Goal: Transaction & Acquisition: Purchase product/service

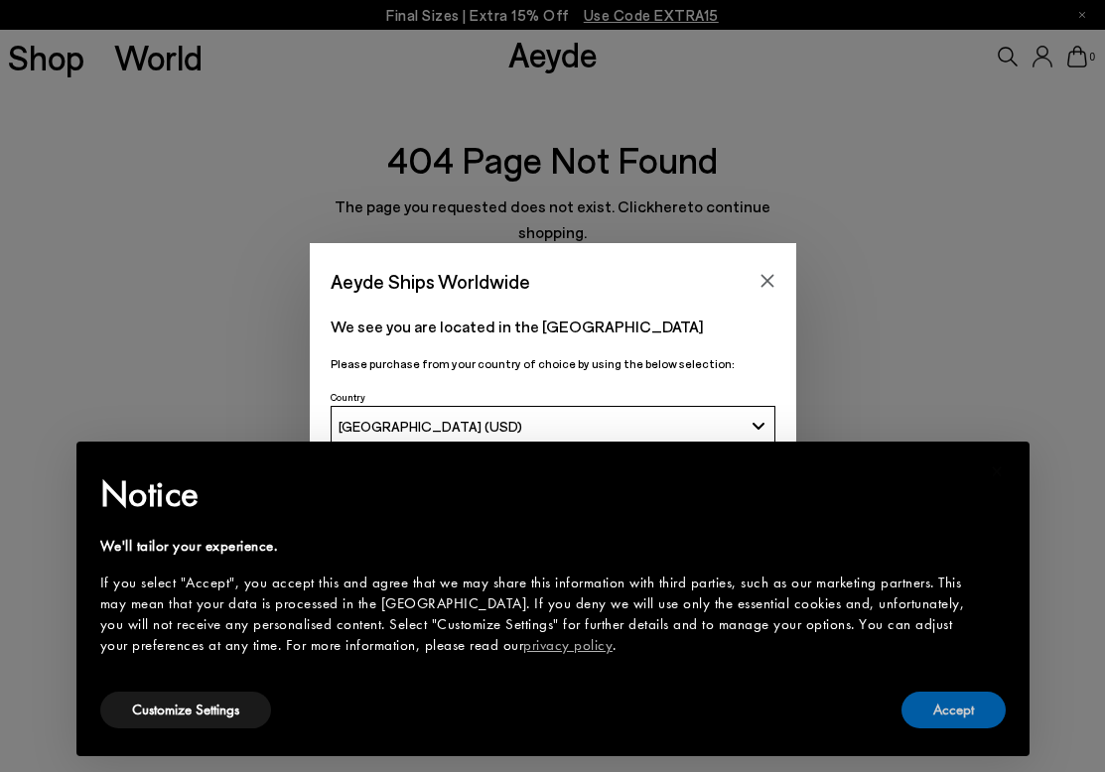
click at [978, 723] on button "Accept" at bounding box center [953, 710] width 104 height 37
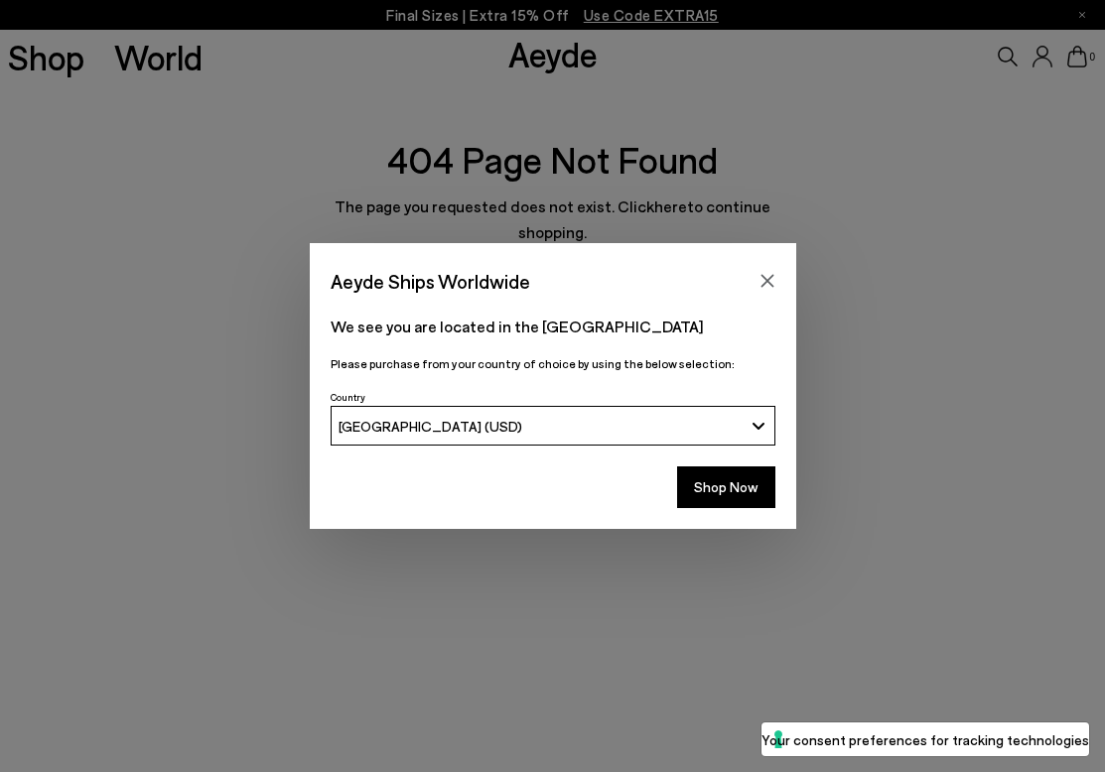
click at [766, 264] on div "Aeyde Ships Worldwide" at bounding box center [553, 271] width 486 height 56
click at [766, 269] on button "Close" at bounding box center [767, 281] width 30 height 30
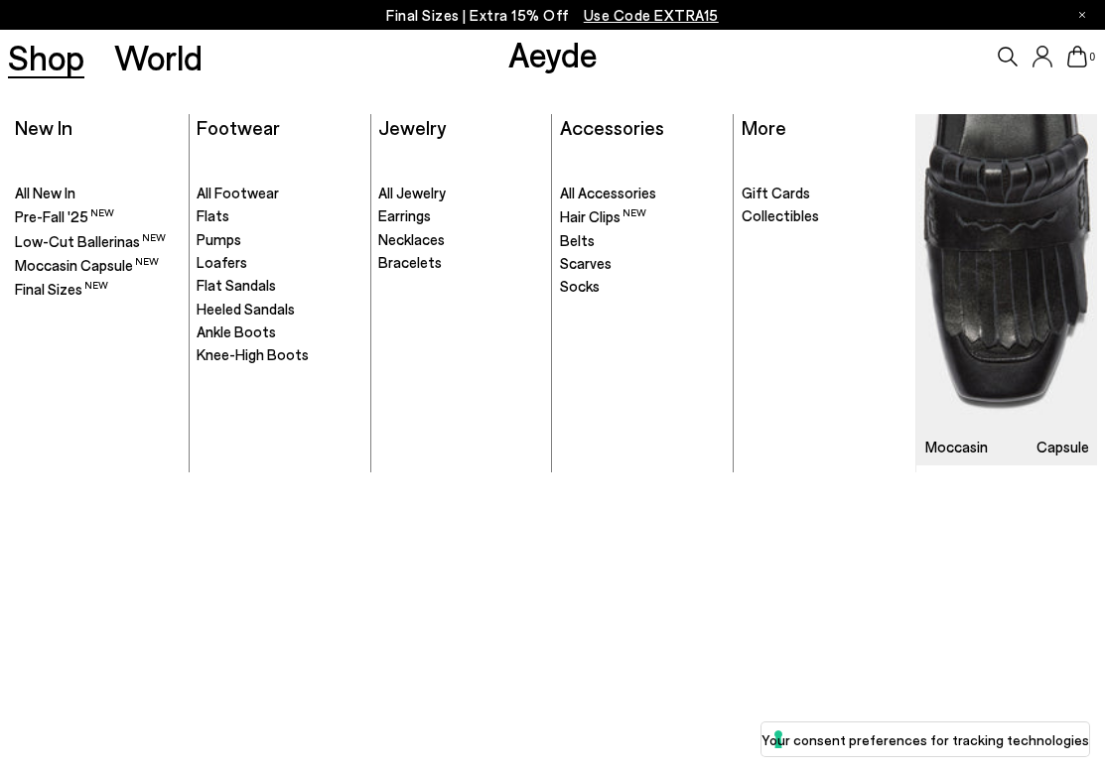
click at [71, 67] on link "Shop" at bounding box center [46, 57] width 76 height 35
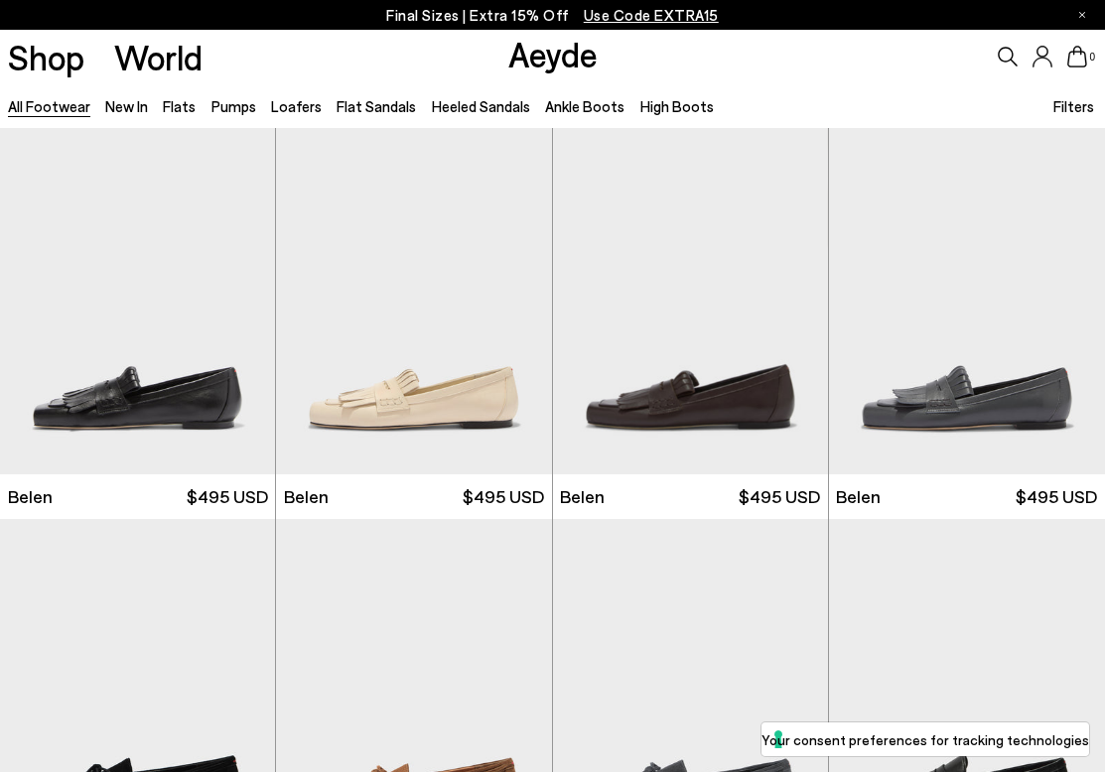
click at [484, 22] on p "Final Sizes | Extra 15% Off Use Code EXTRA15" at bounding box center [552, 15] width 333 height 25
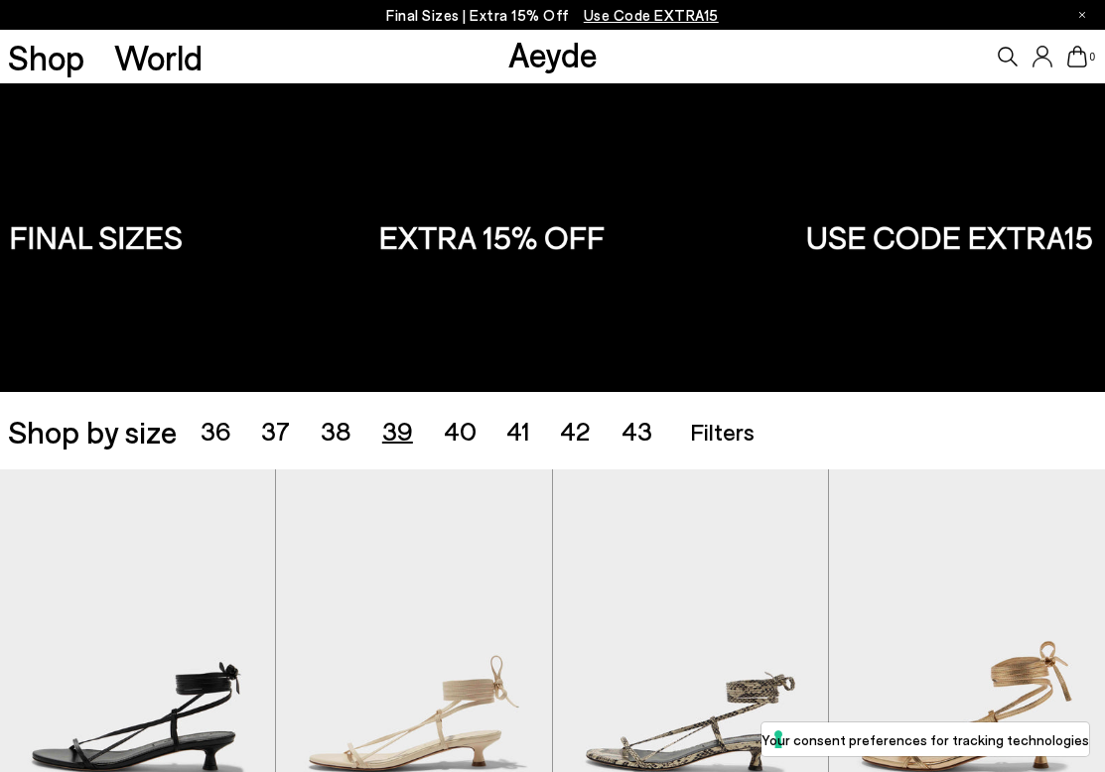
click at [382, 435] on span "39" at bounding box center [397, 430] width 31 height 31
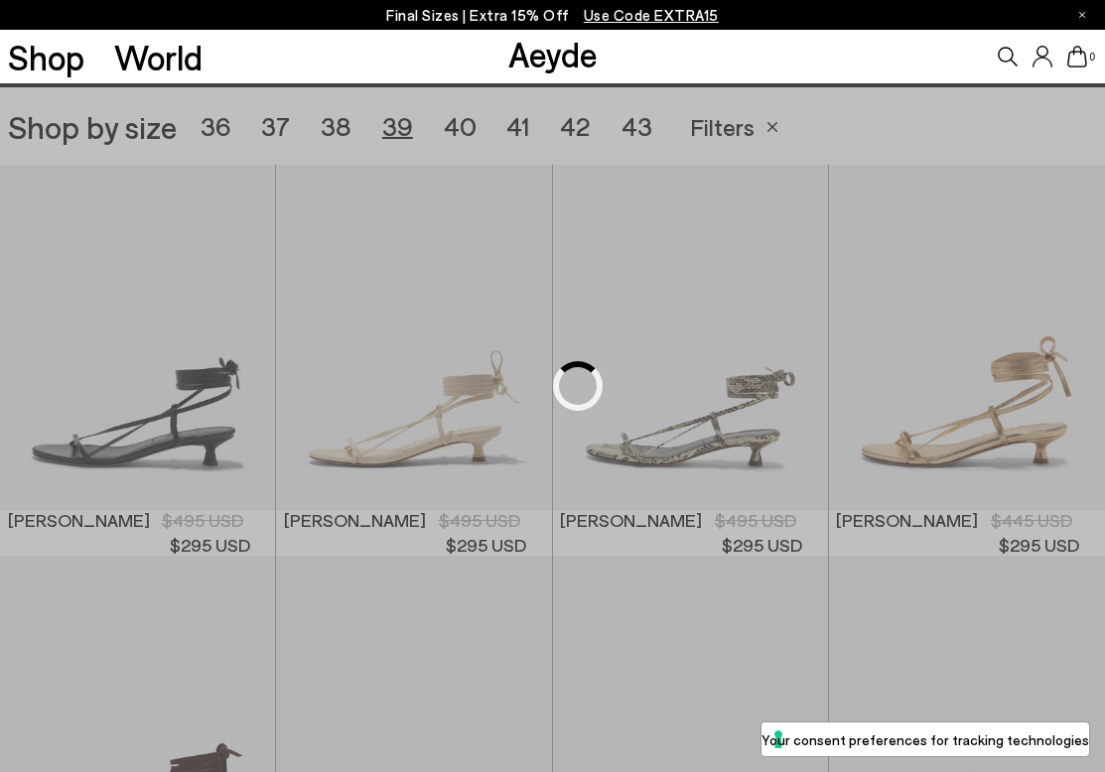
scroll to position [308, 0]
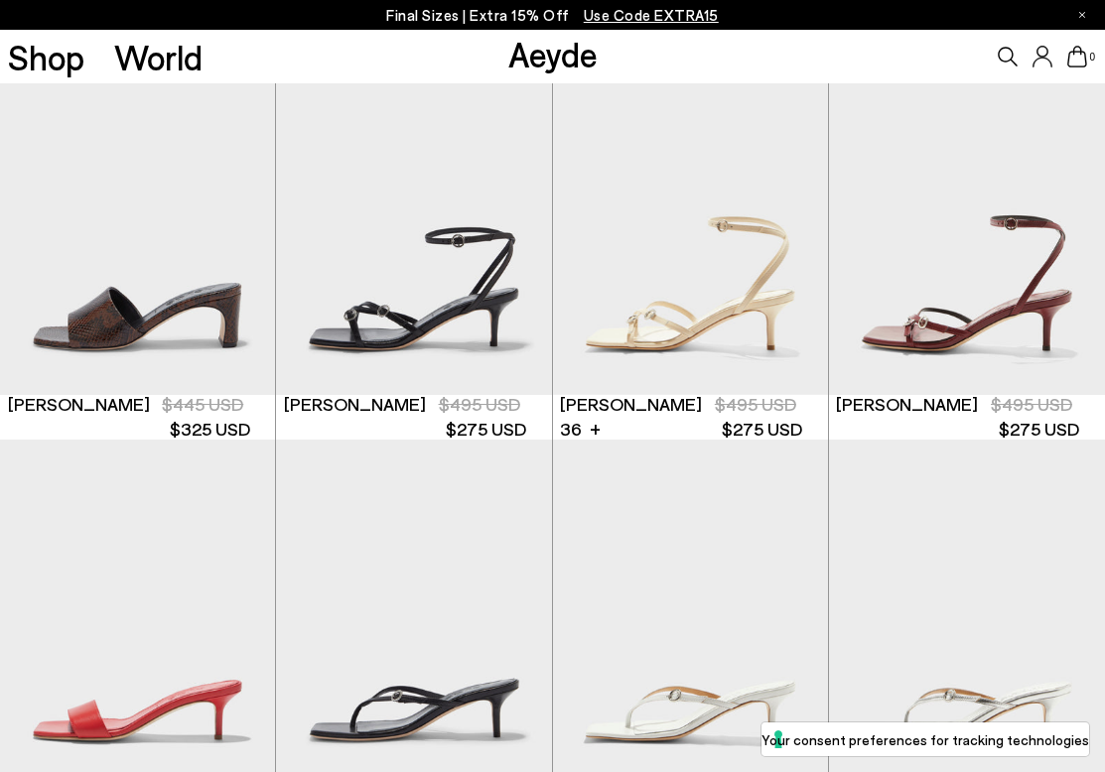
scroll to position [817, 0]
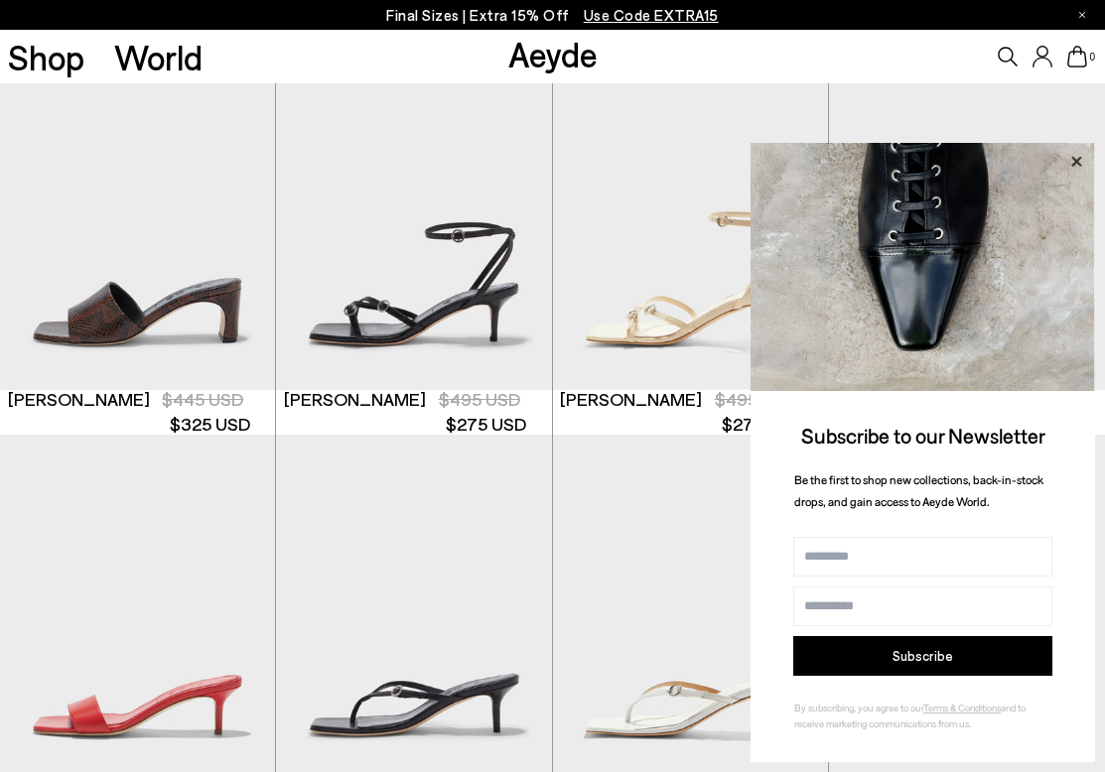
click at [1074, 158] on icon at bounding box center [1076, 161] width 10 height 10
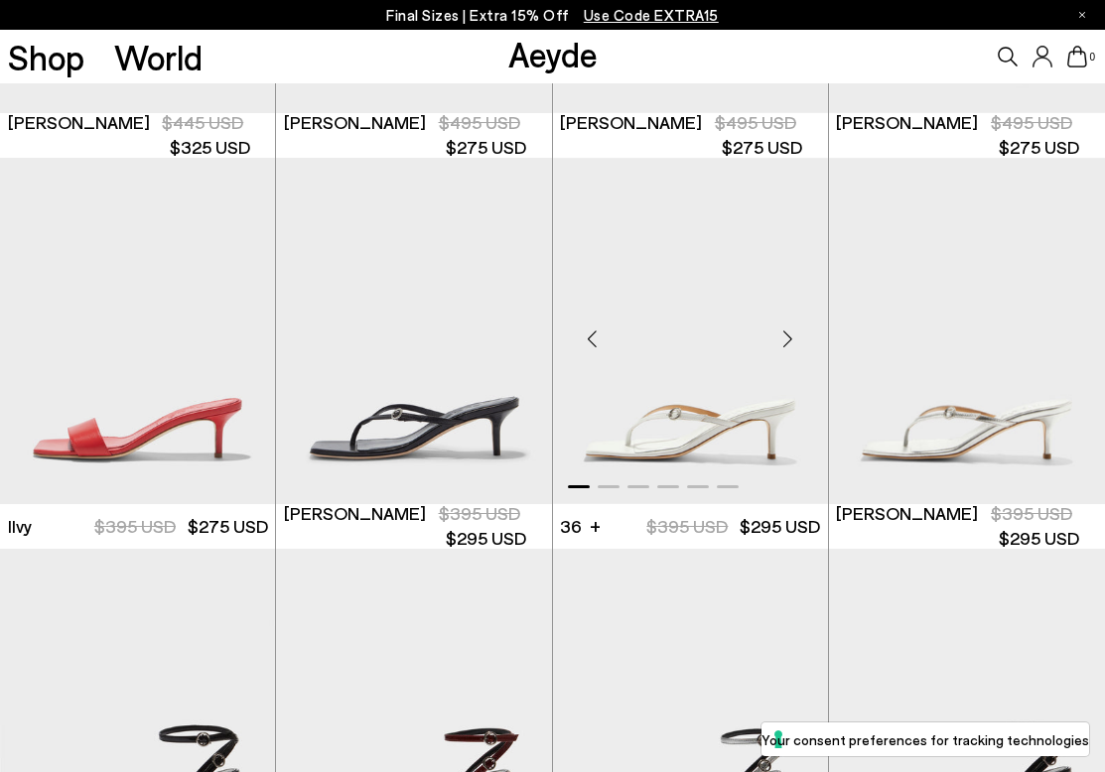
scroll to position [1303, 0]
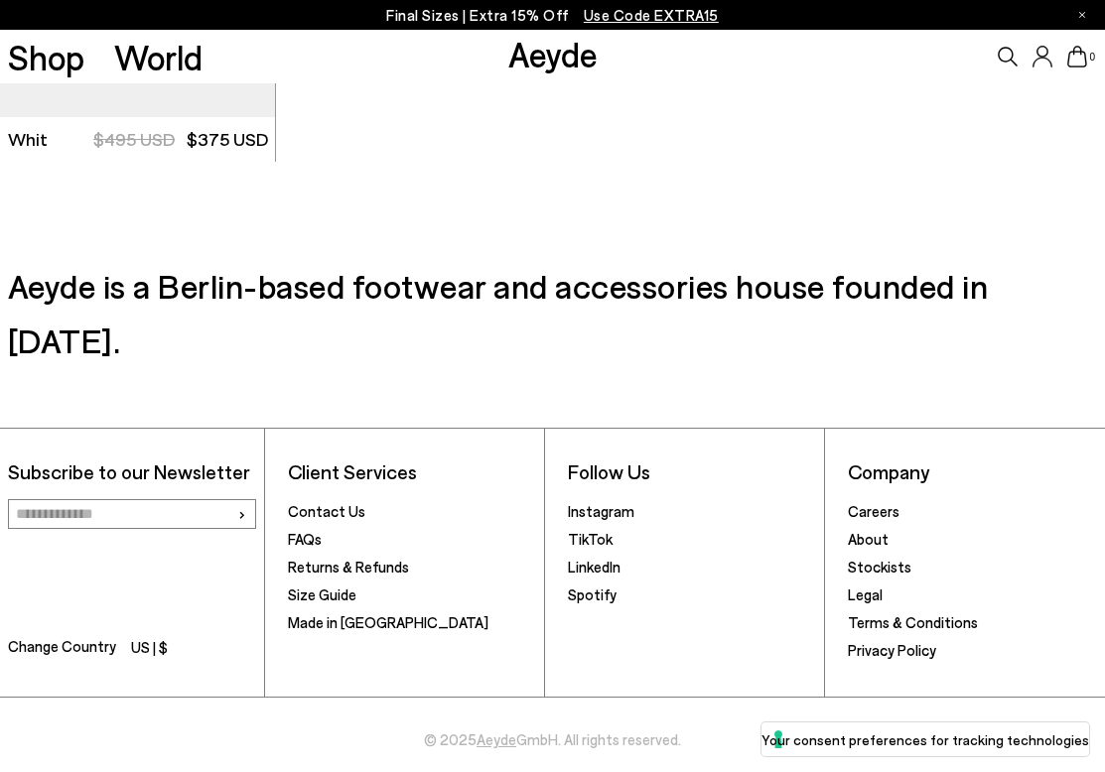
scroll to position [5807, 0]
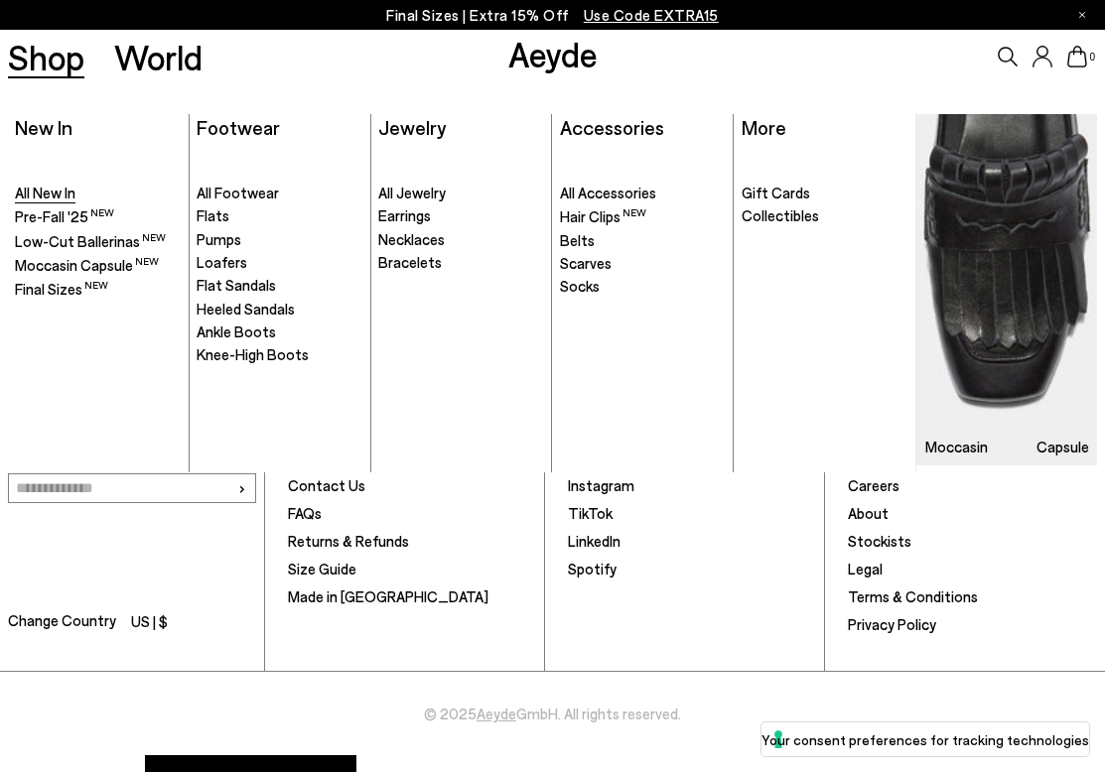
click at [31, 195] on span "All New In" at bounding box center [45, 193] width 61 height 18
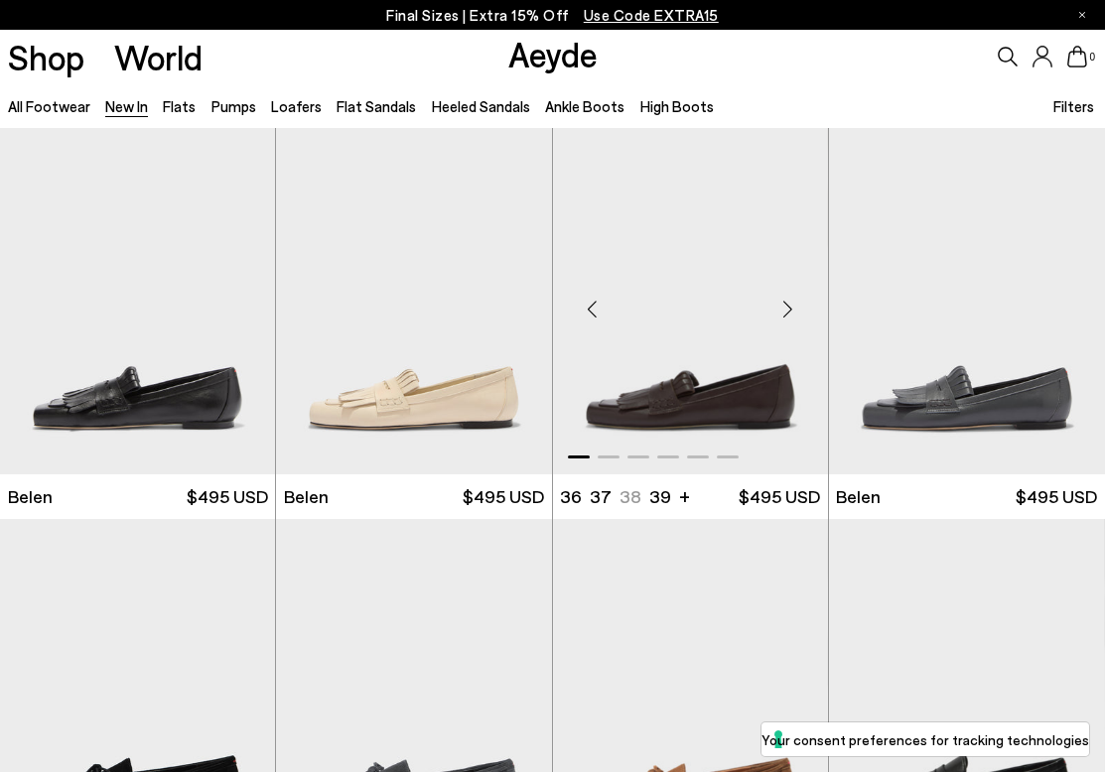
click at [792, 318] on div "Next slide" at bounding box center [788, 310] width 60 height 60
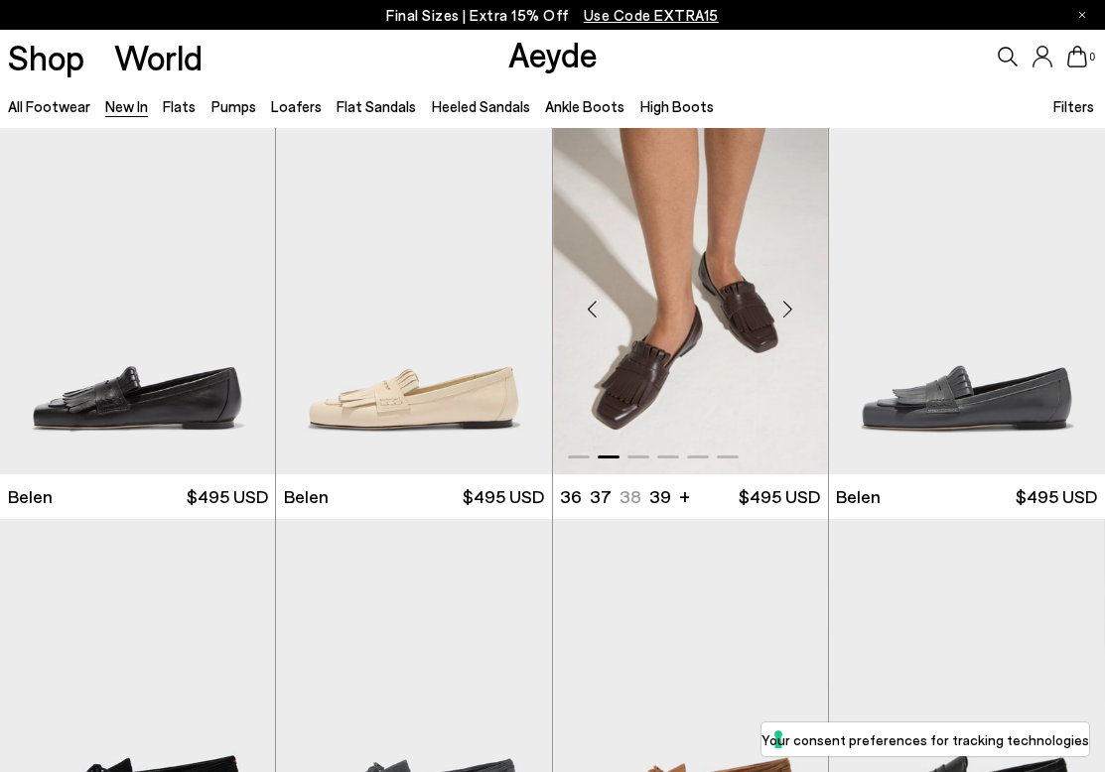
click at [792, 318] on div "Next slide" at bounding box center [788, 310] width 60 height 60
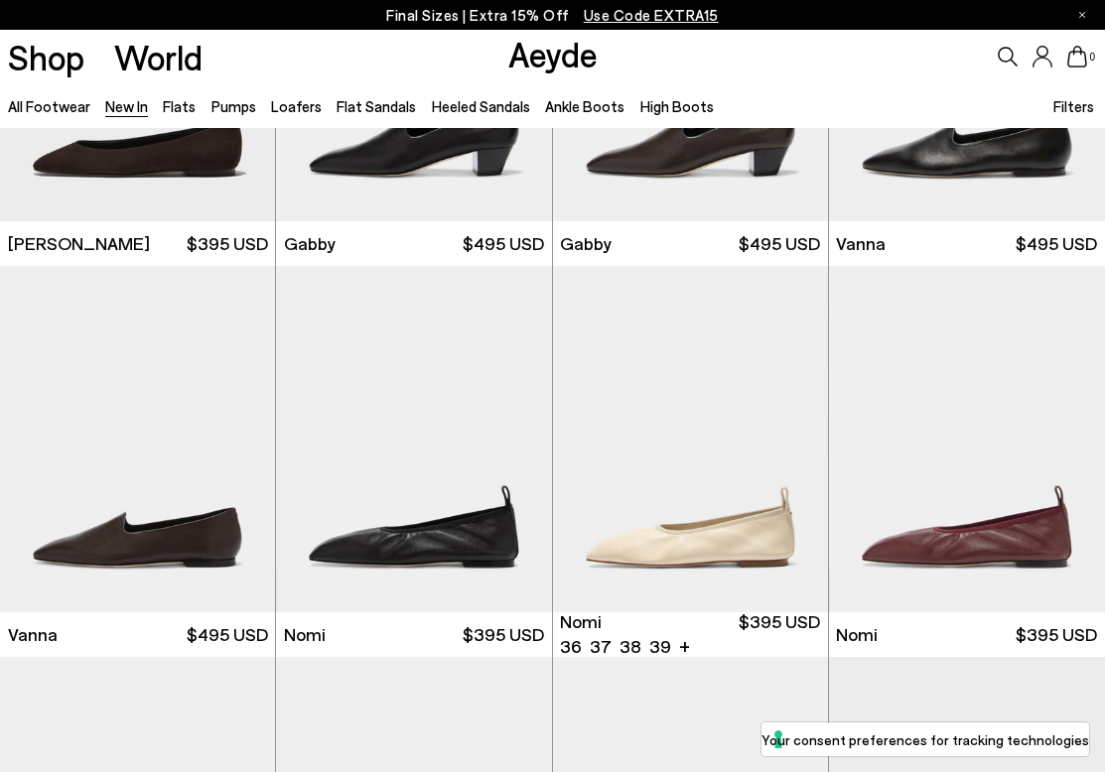
scroll to position [2216, 0]
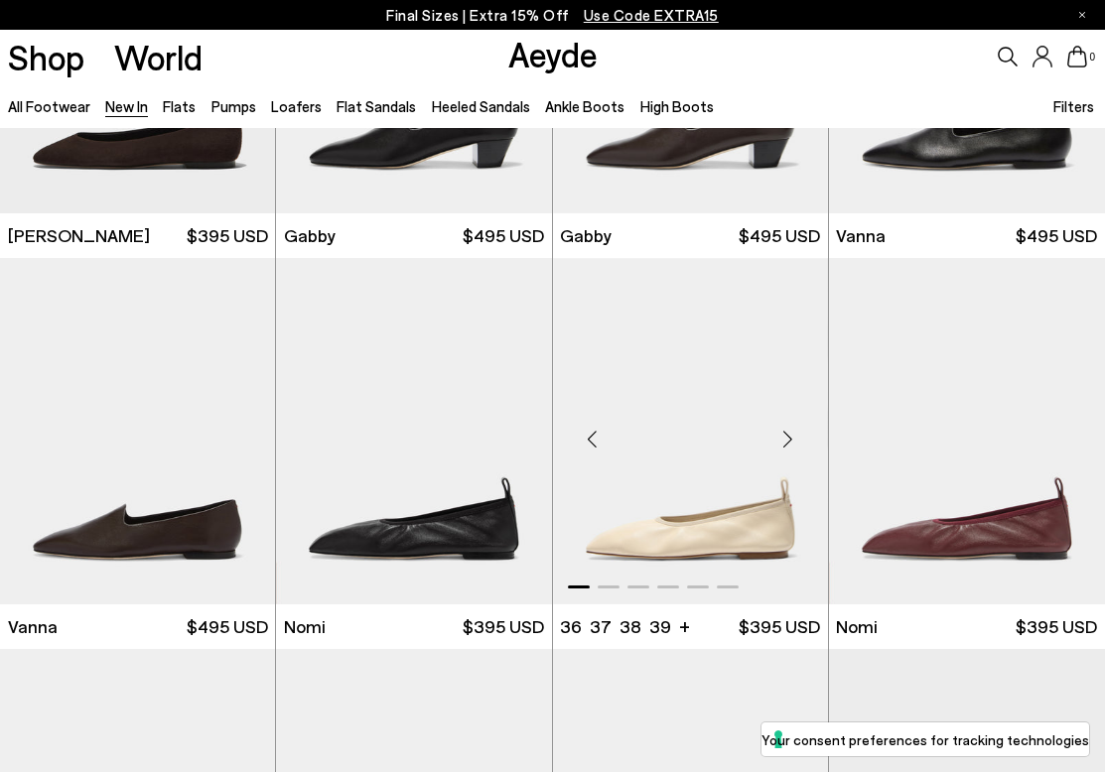
click at [787, 431] on div "Next slide" at bounding box center [788, 439] width 60 height 60
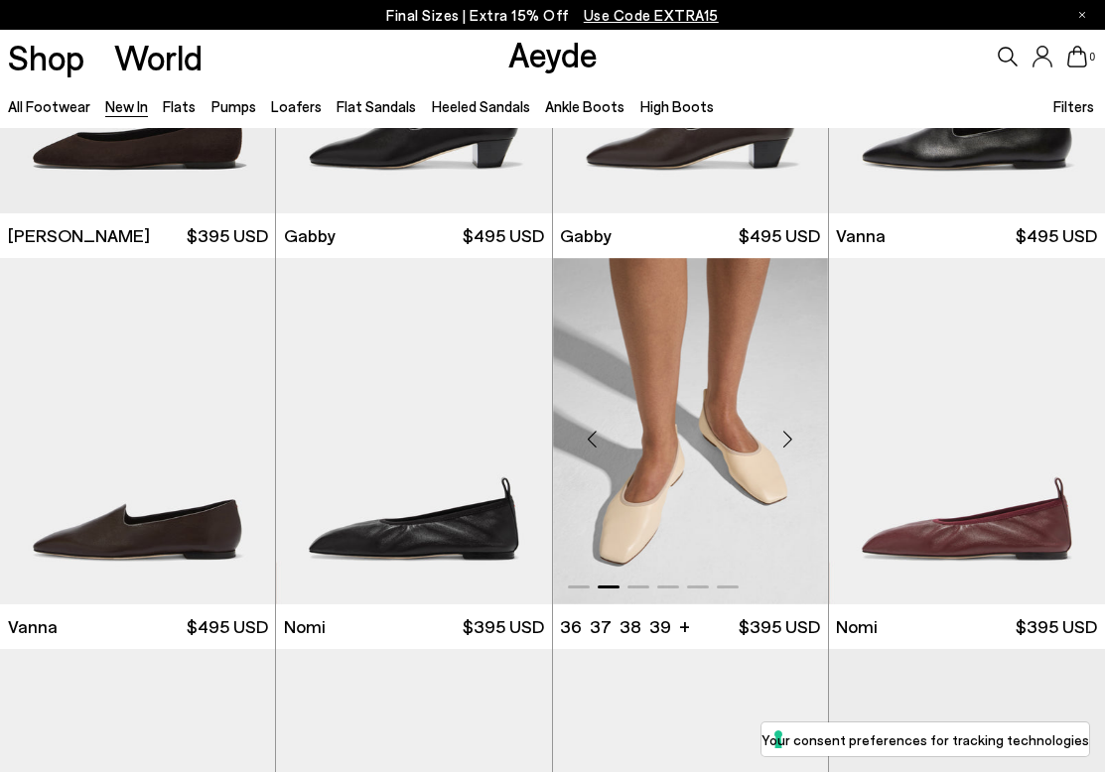
click at [787, 431] on div "Next slide" at bounding box center [788, 439] width 60 height 60
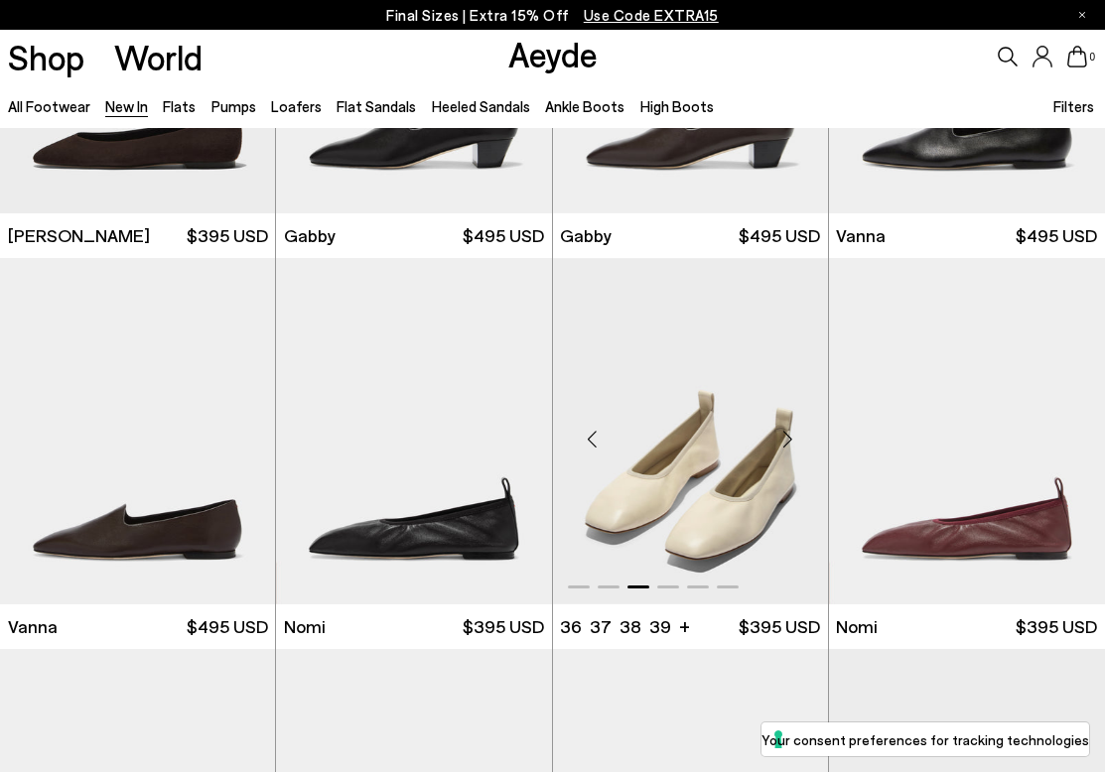
click at [787, 432] on div "Next slide" at bounding box center [788, 439] width 60 height 60
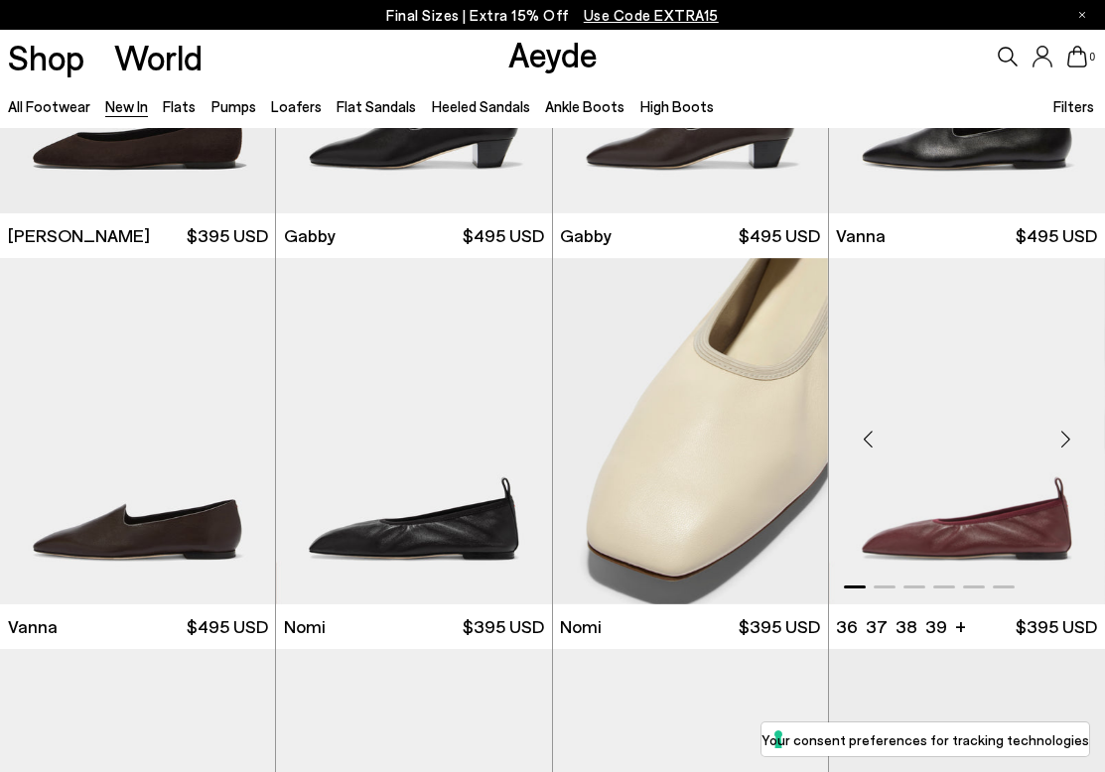
click at [1060, 428] on div "Next slide" at bounding box center [1065, 439] width 60 height 60
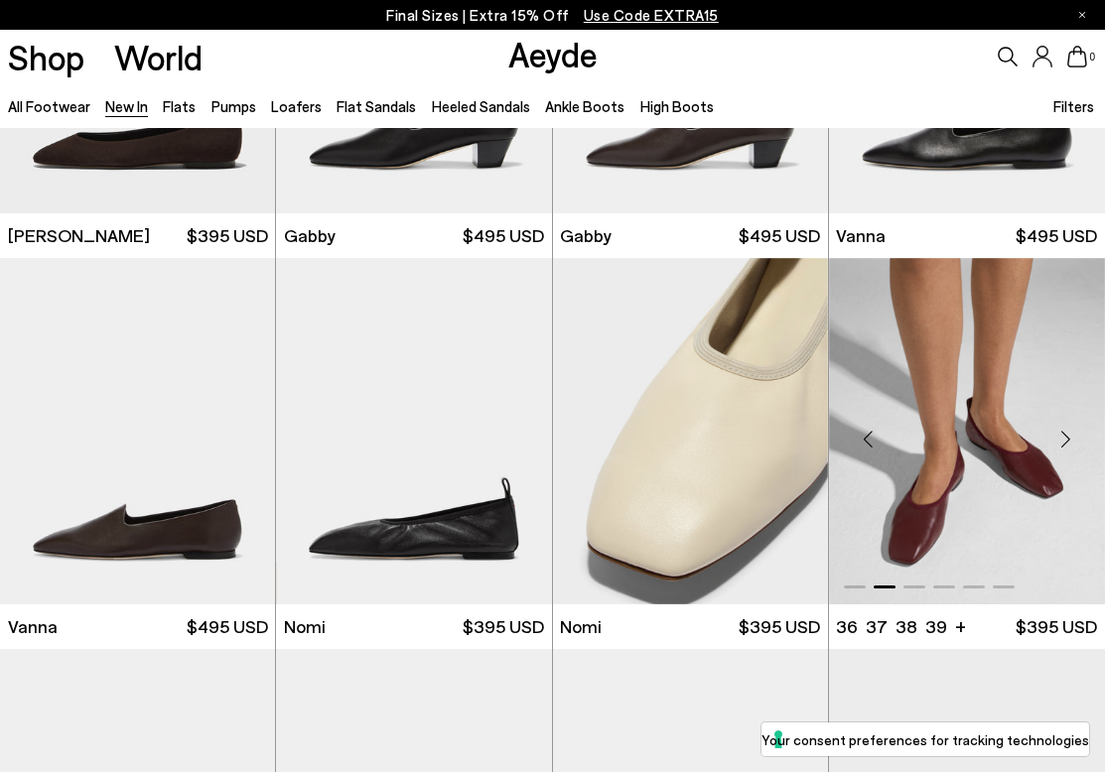
click at [1060, 428] on div "Next slide" at bounding box center [1065, 439] width 60 height 60
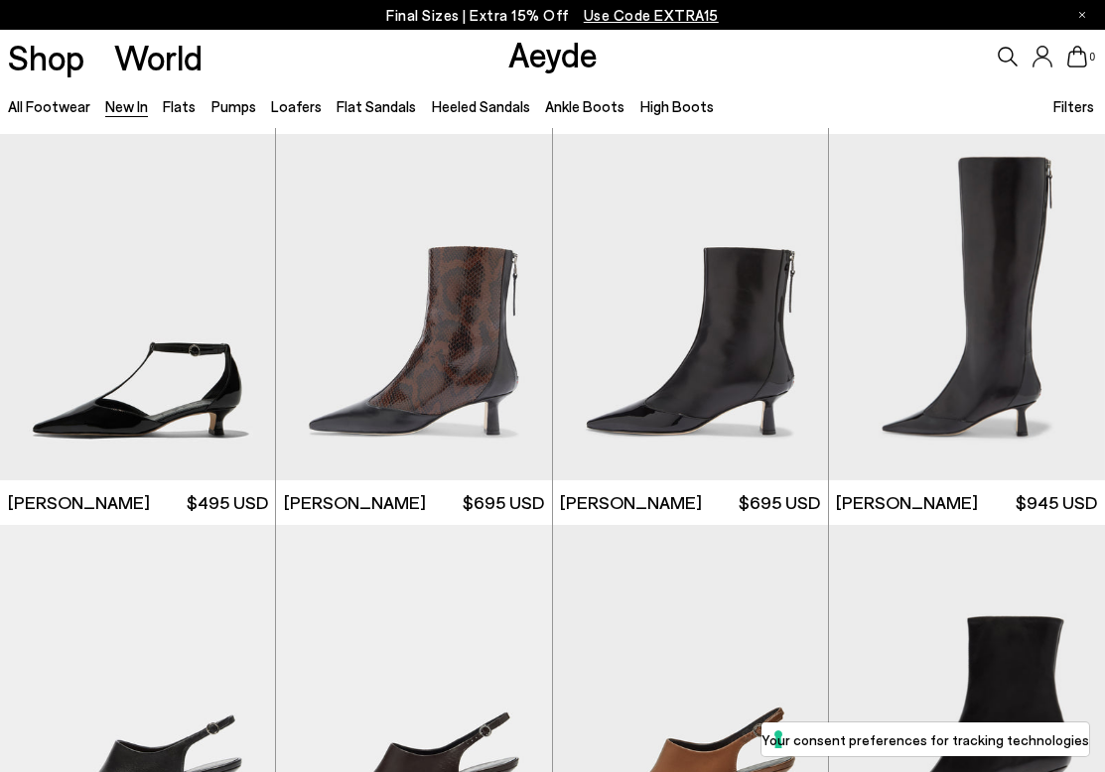
scroll to position [3510, 0]
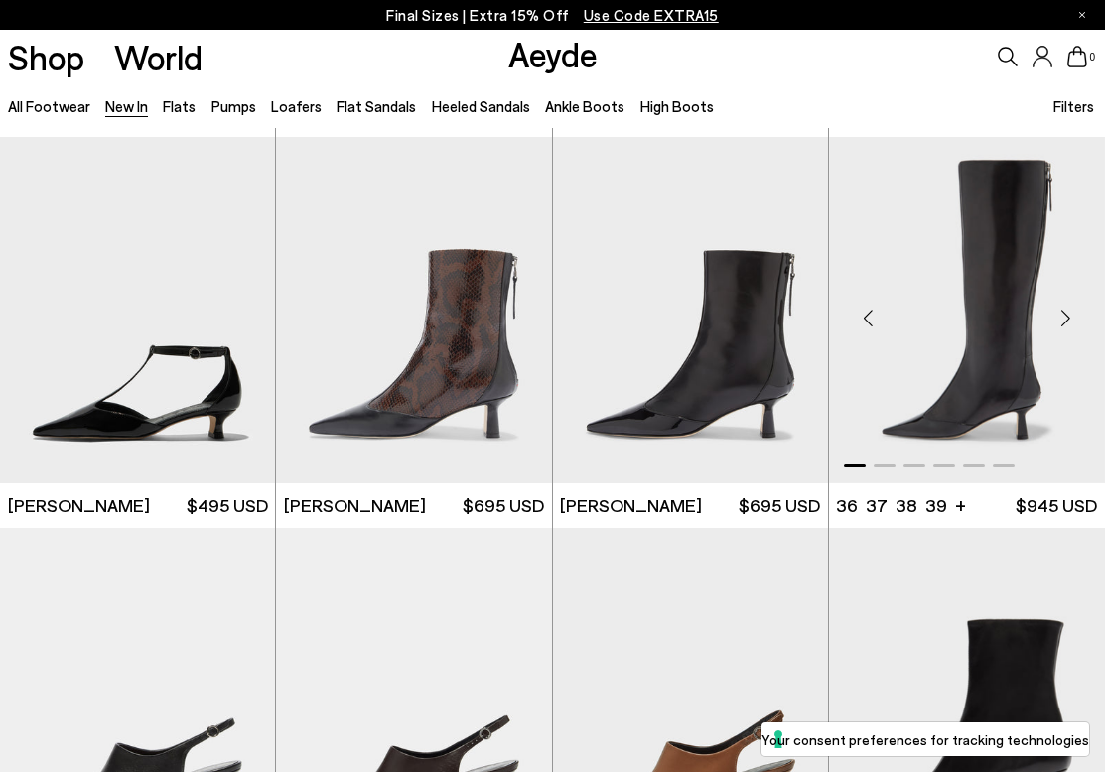
click at [1066, 322] on div "Next slide" at bounding box center [1065, 319] width 60 height 60
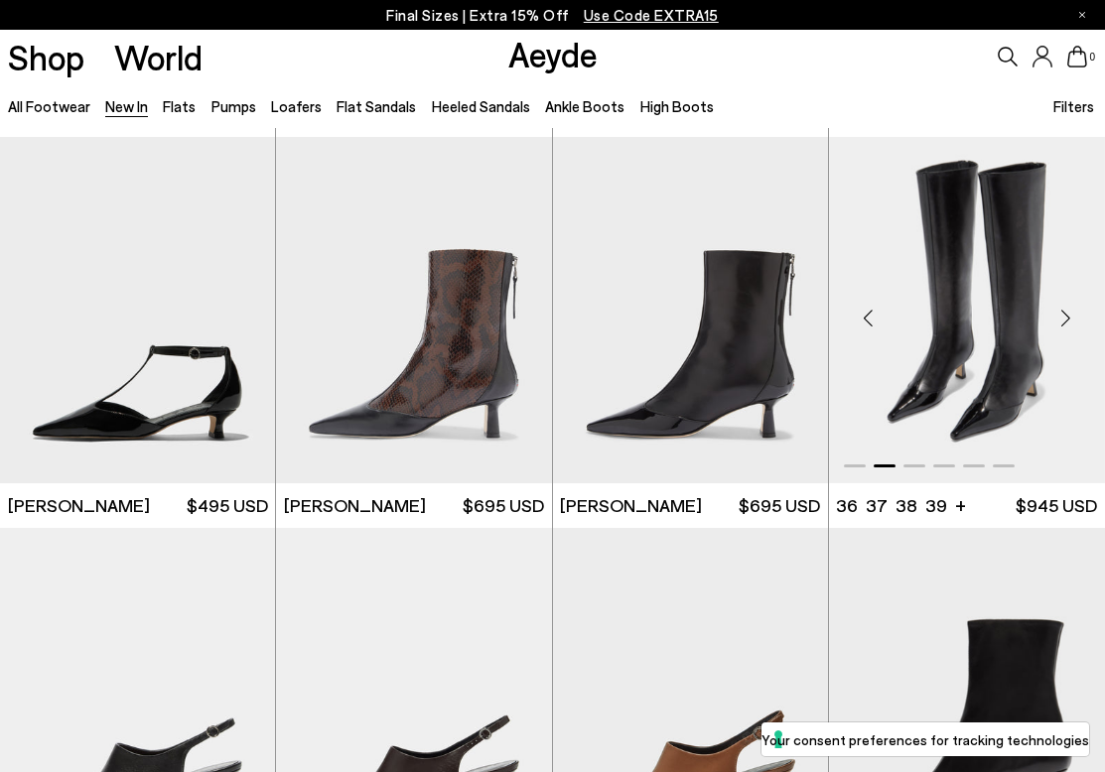
click at [1066, 322] on div "Next slide" at bounding box center [1065, 319] width 60 height 60
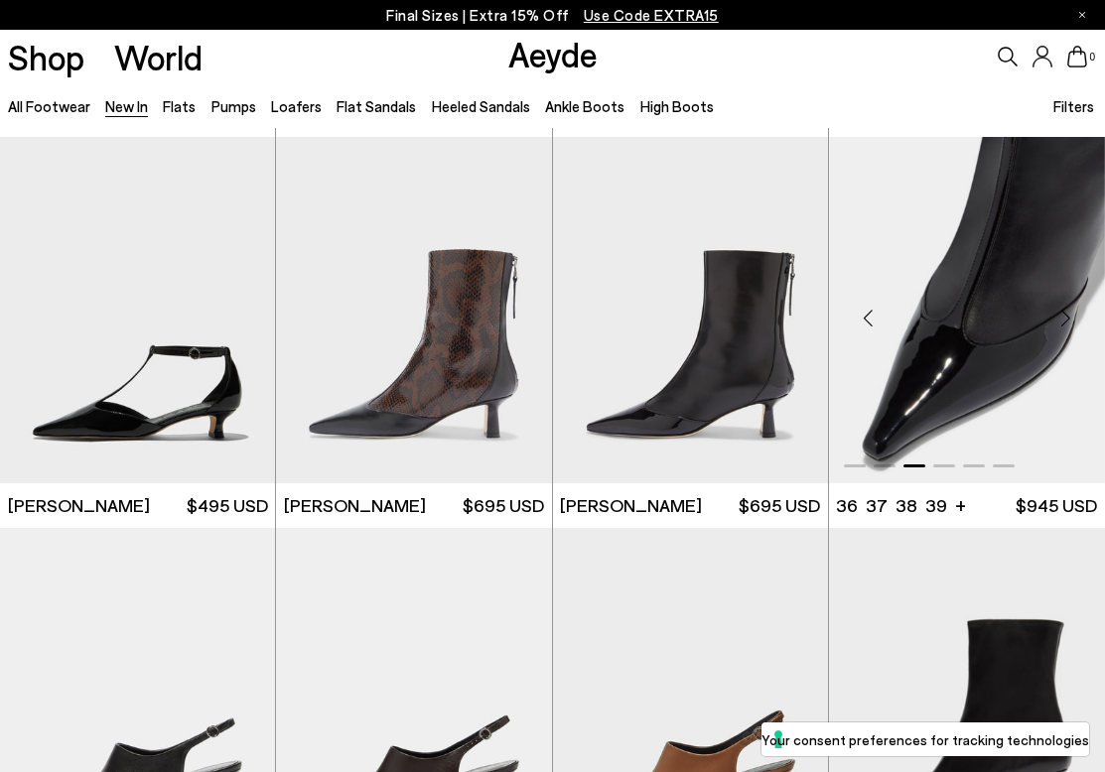
click at [1066, 322] on div "Next slide" at bounding box center [1065, 319] width 60 height 60
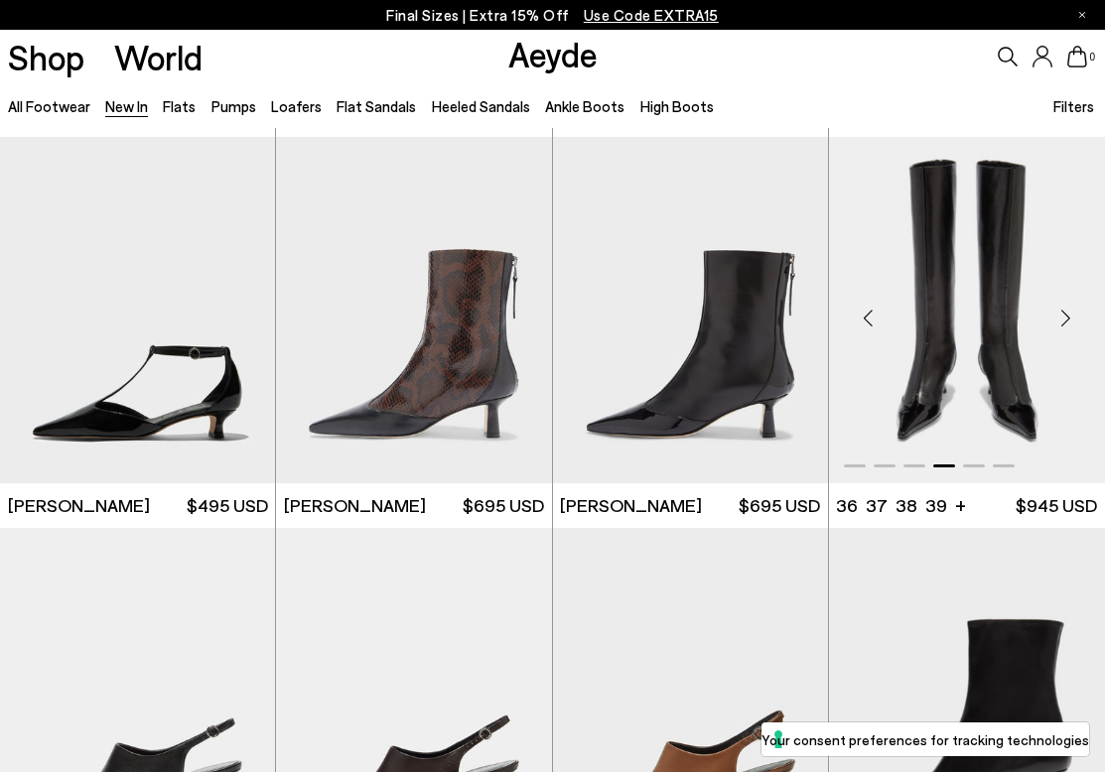
click at [1066, 322] on div "Next slide" at bounding box center [1065, 319] width 60 height 60
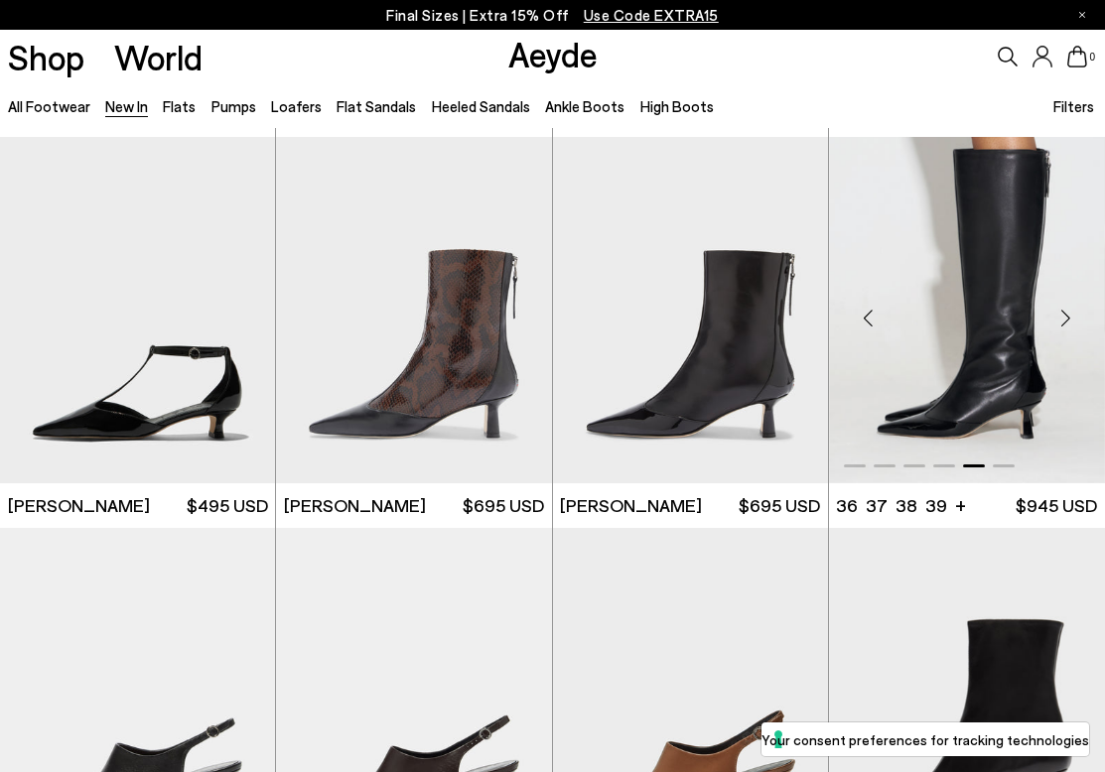
click at [1066, 322] on div "Next slide" at bounding box center [1065, 319] width 60 height 60
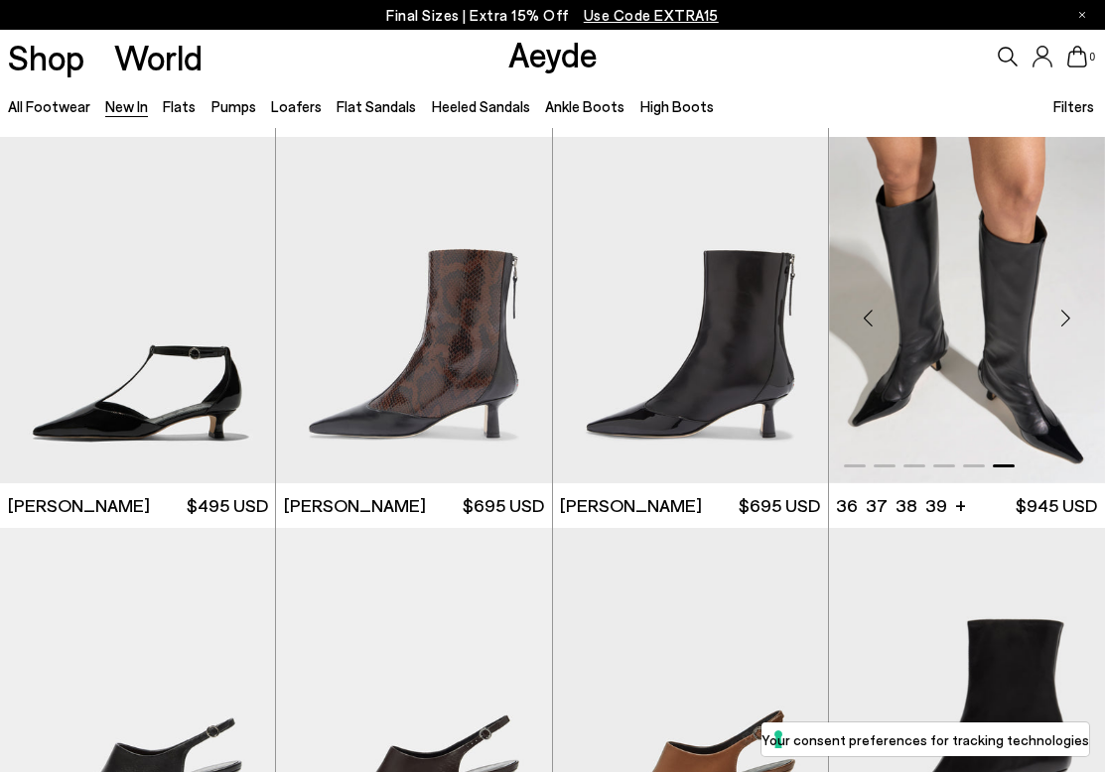
click at [1066, 322] on div "Next slide" at bounding box center [1065, 319] width 60 height 60
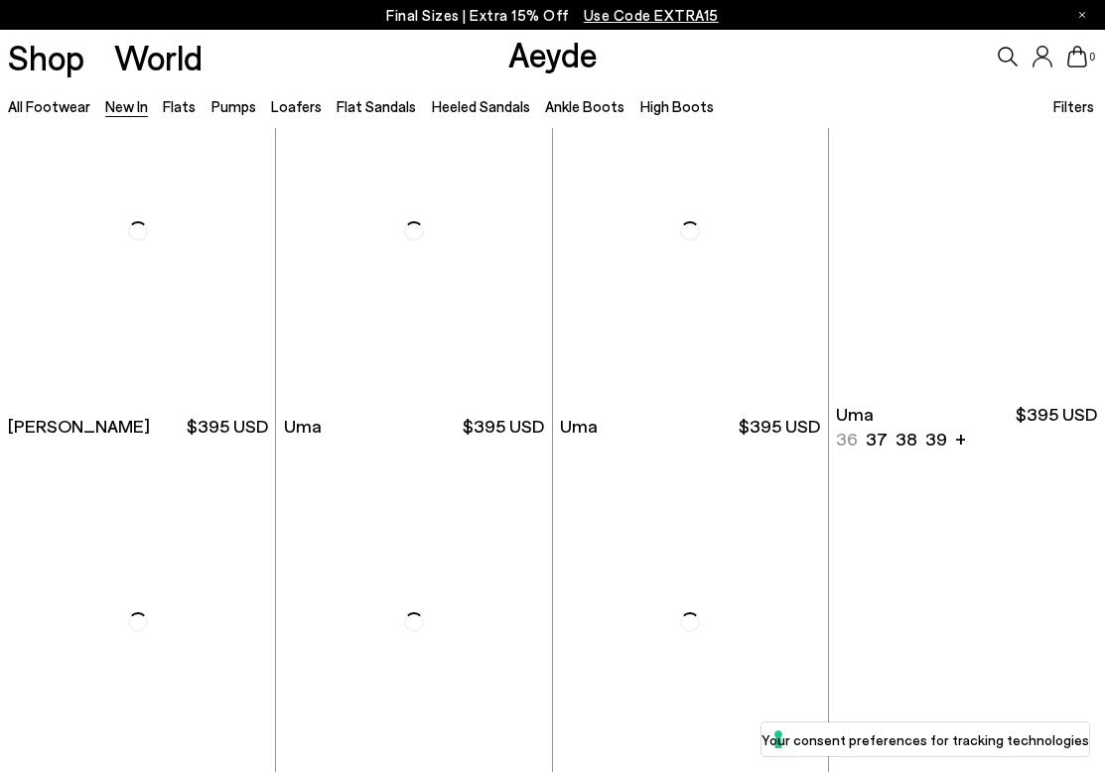
scroll to position [7097, 0]
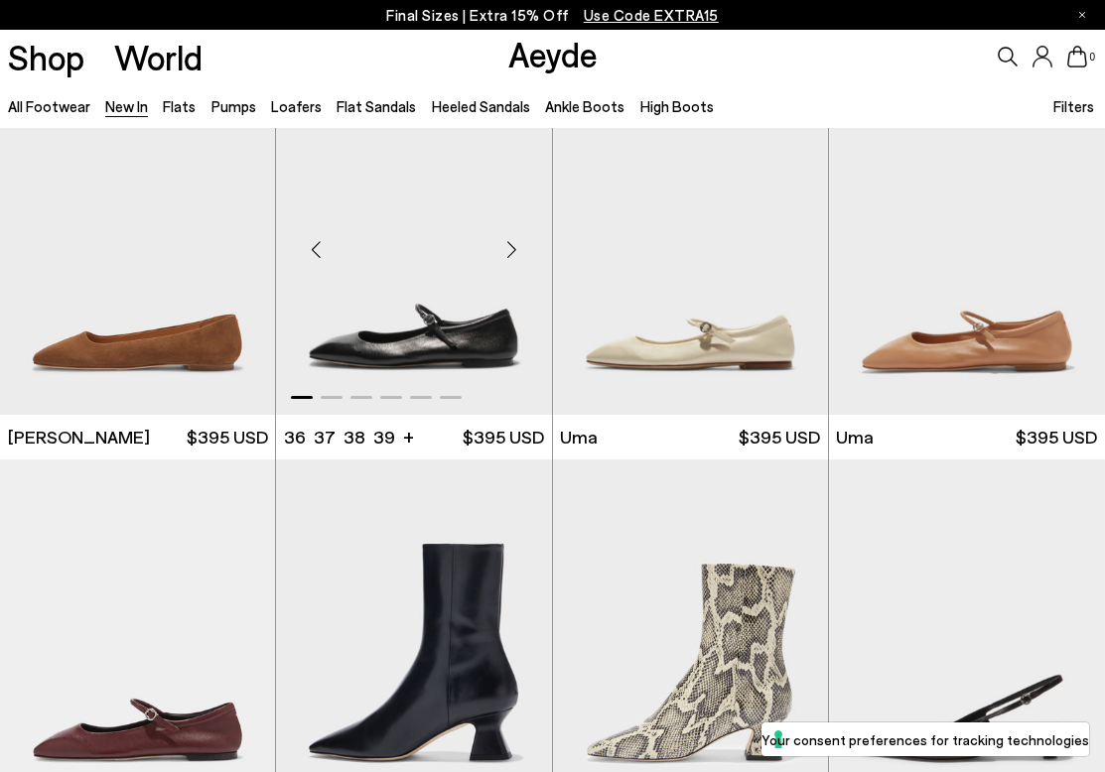
click at [516, 253] on div "Next slide" at bounding box center [512, 250] width 60 height 60
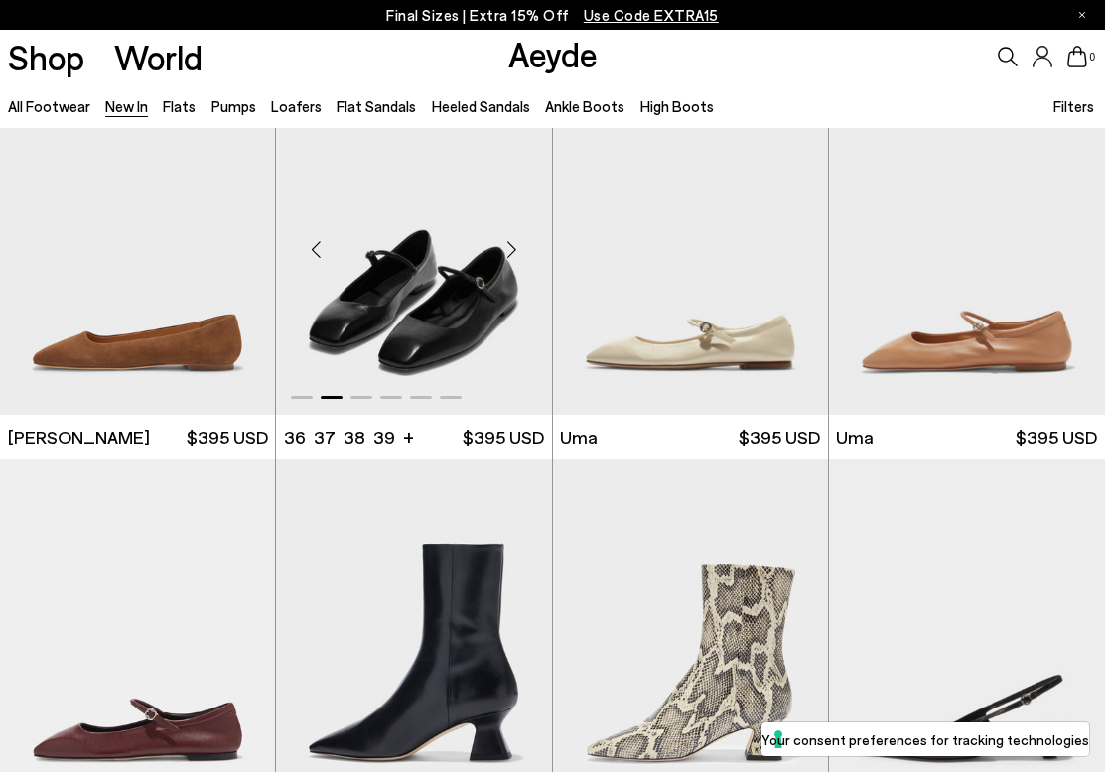
click at [516, 253] on div "Next slide" at bounding box center [512, 250] width 60 height 60
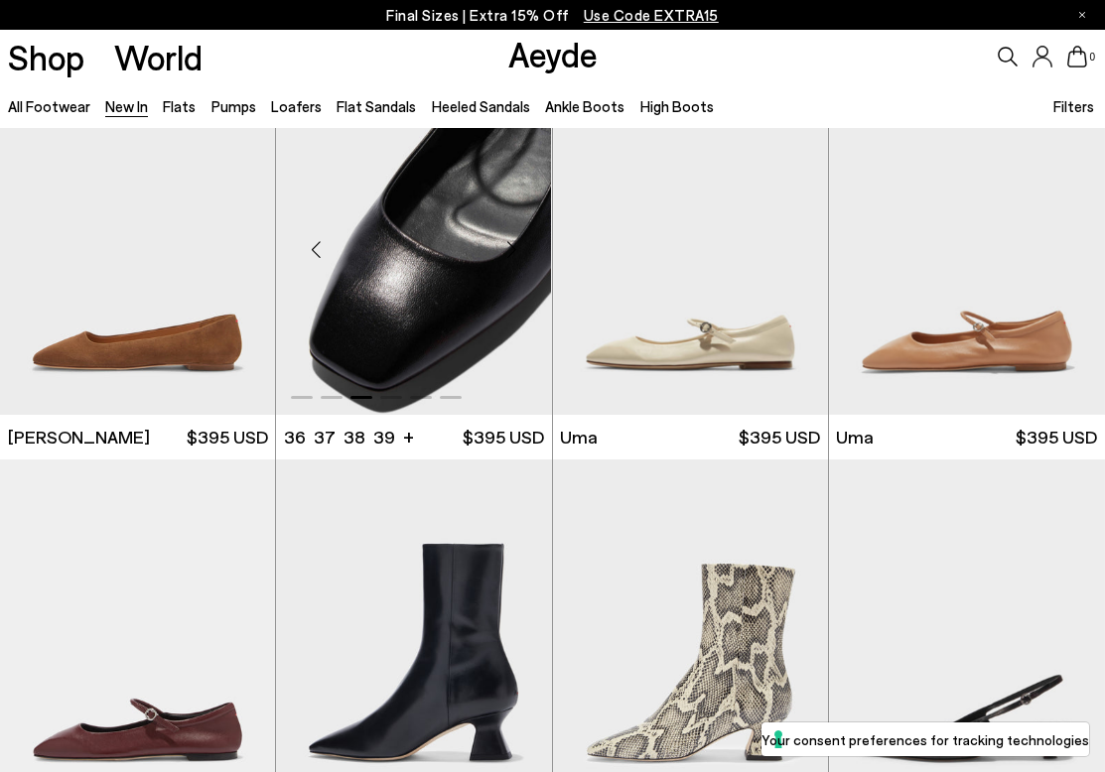
click at [517, 253] on div "Next slide" at bounding box center [512, 250] width 60 height 60
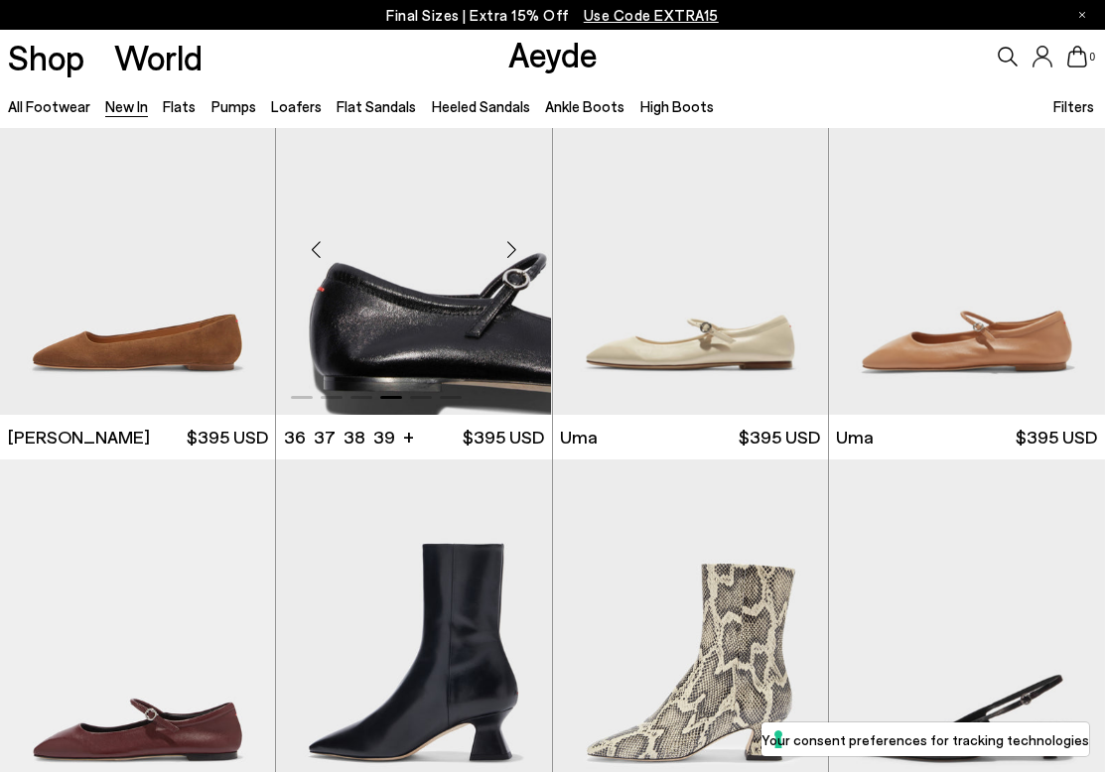
click at [508, 245] on div "Next slide" at bounding box center [512, 250] width 60 height 60
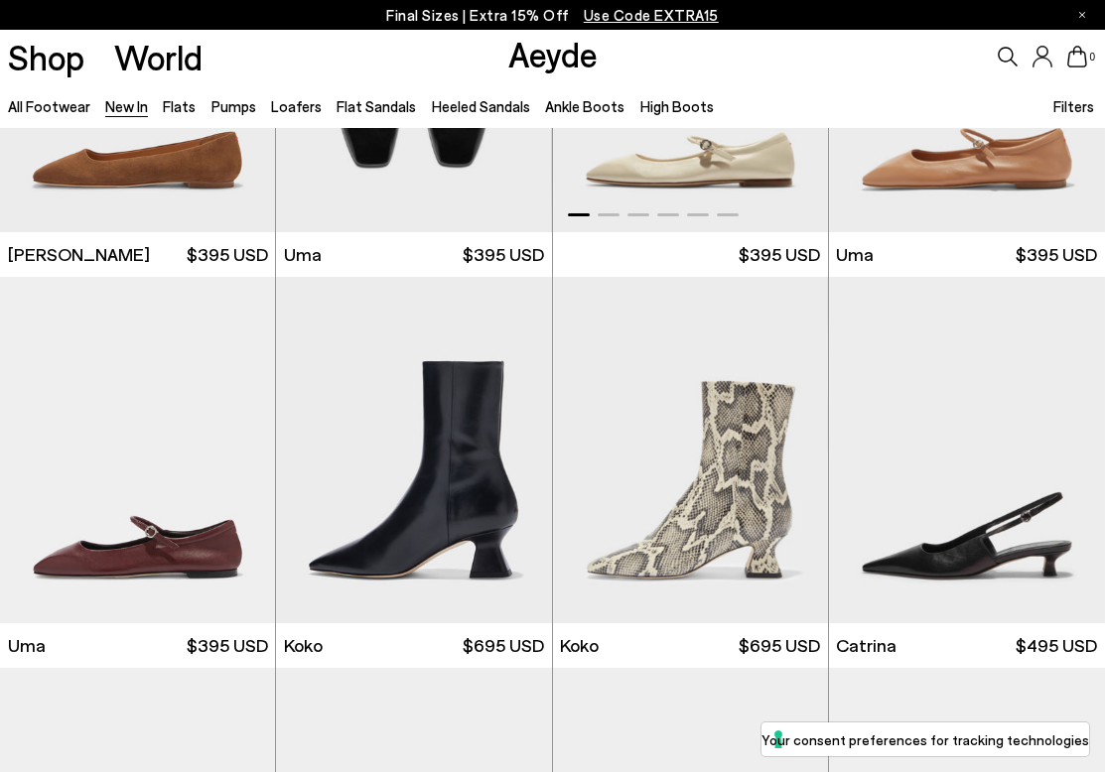
scroll to position [7462, 0]
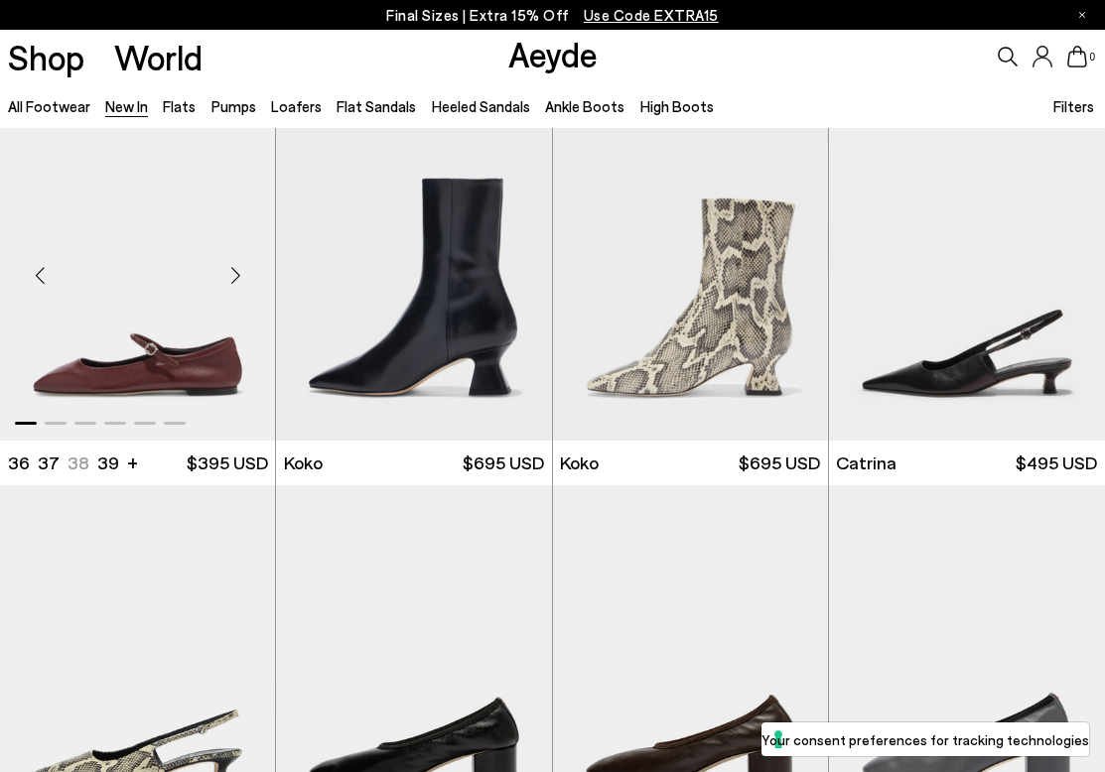
click at [235, 277] on div "Next slide" at bounding box center [235, 276] width 60 height 60
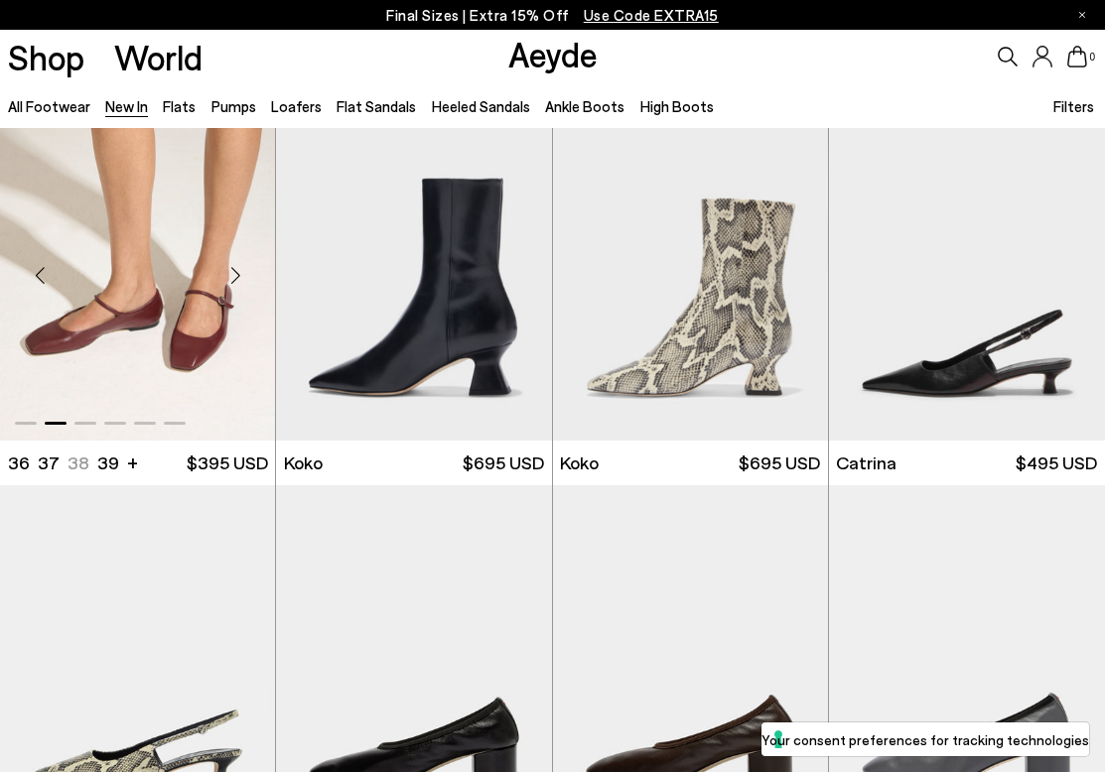
click at [235, 277] on div "Next slide" at bounding box center [235, 276] width 60 height 60
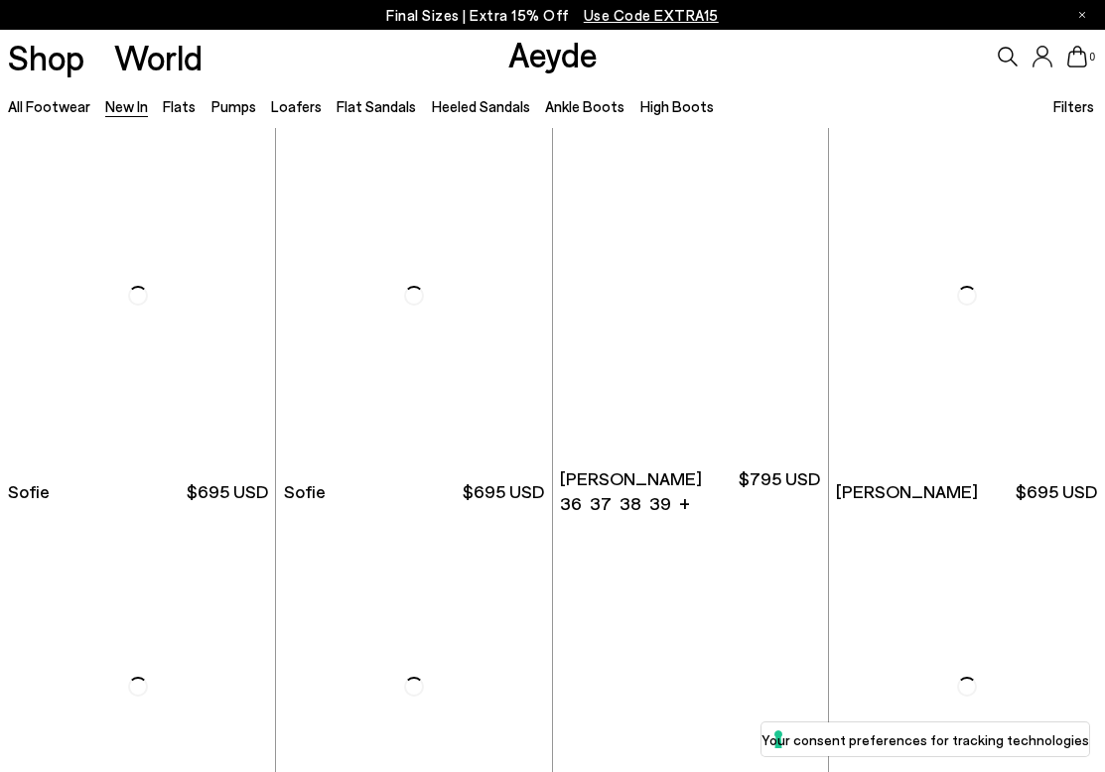
scroll to position [12047, 0]
